Goal: Transaction & Acquisition: Purchase product/service

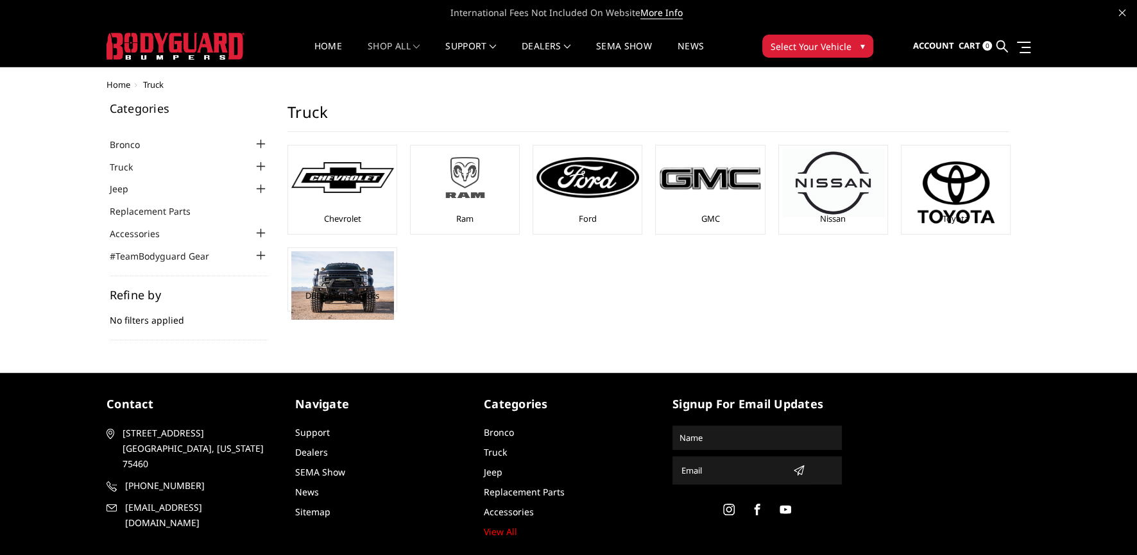
click at [468, 205] on img at bounding box center [465, 178] width 103 height 58
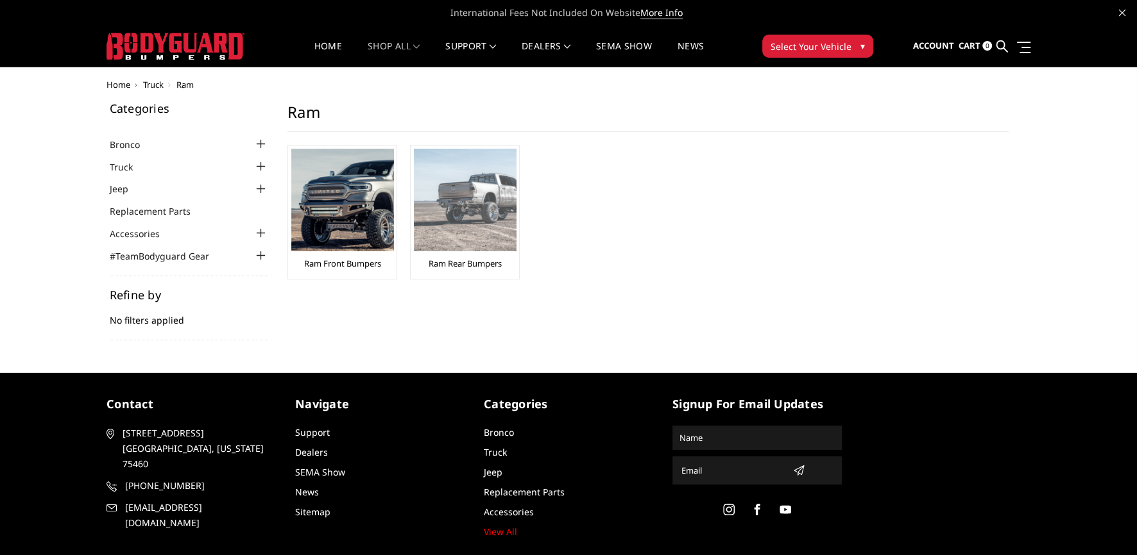
click at [453, 201] on img at bounding box center [465, 200] width 103 height 103
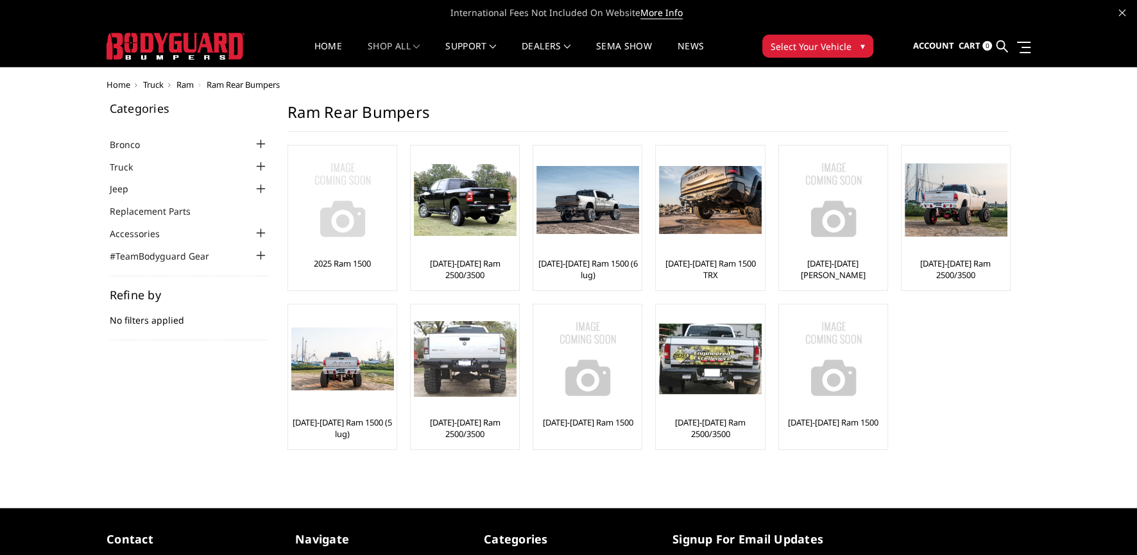
click at [353, 212] on img at bounding box center [342, 200] width 103 height 103
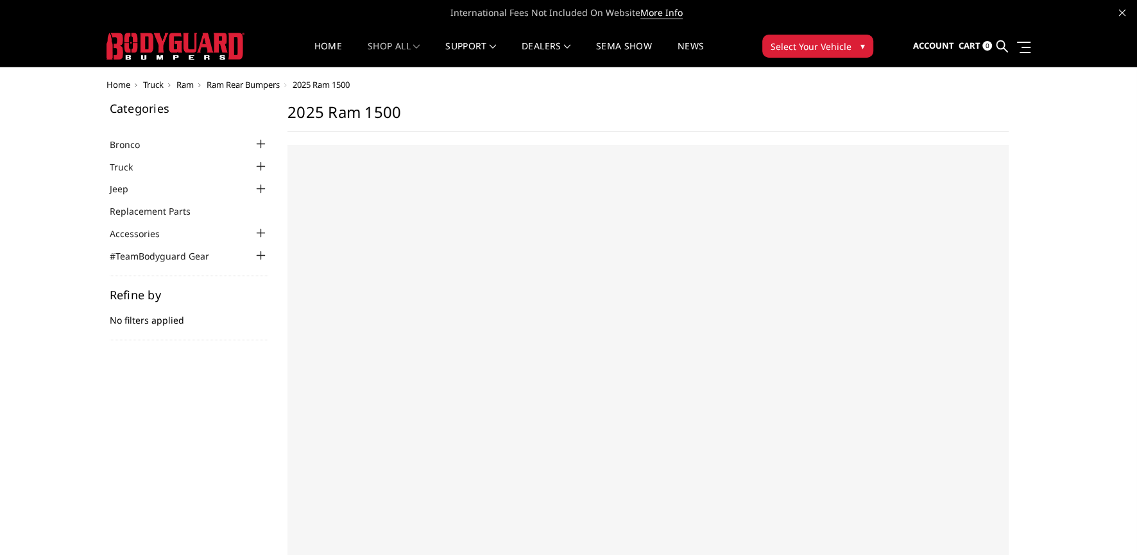
select select "US"
